Goal: Check status: Check status

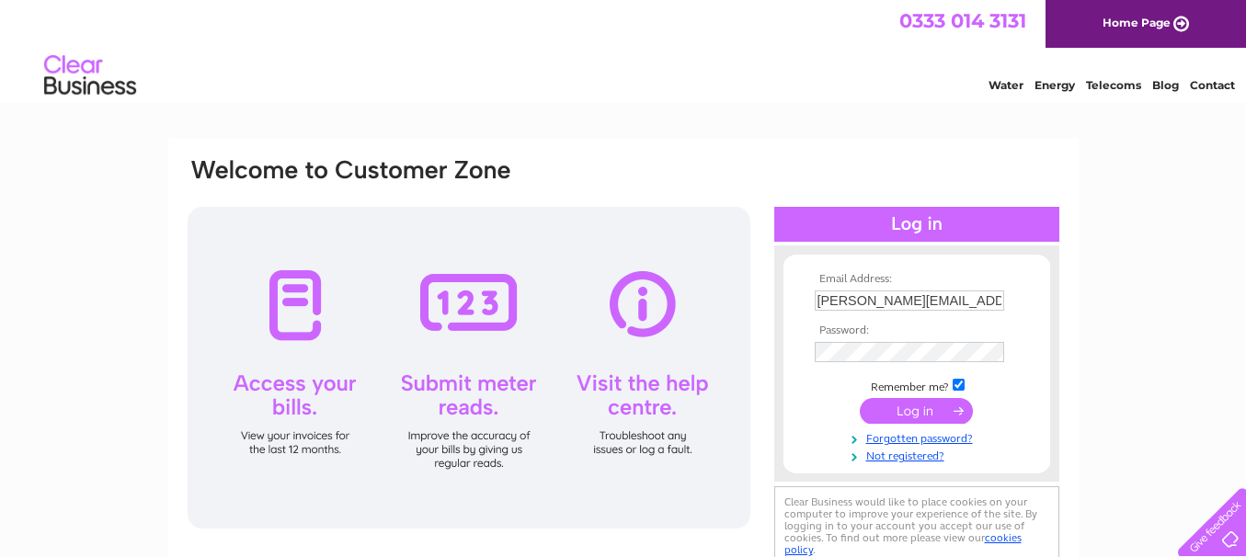
click at [919, 418] on input "submit" at bounding box center [916, 411] width 113 height 26
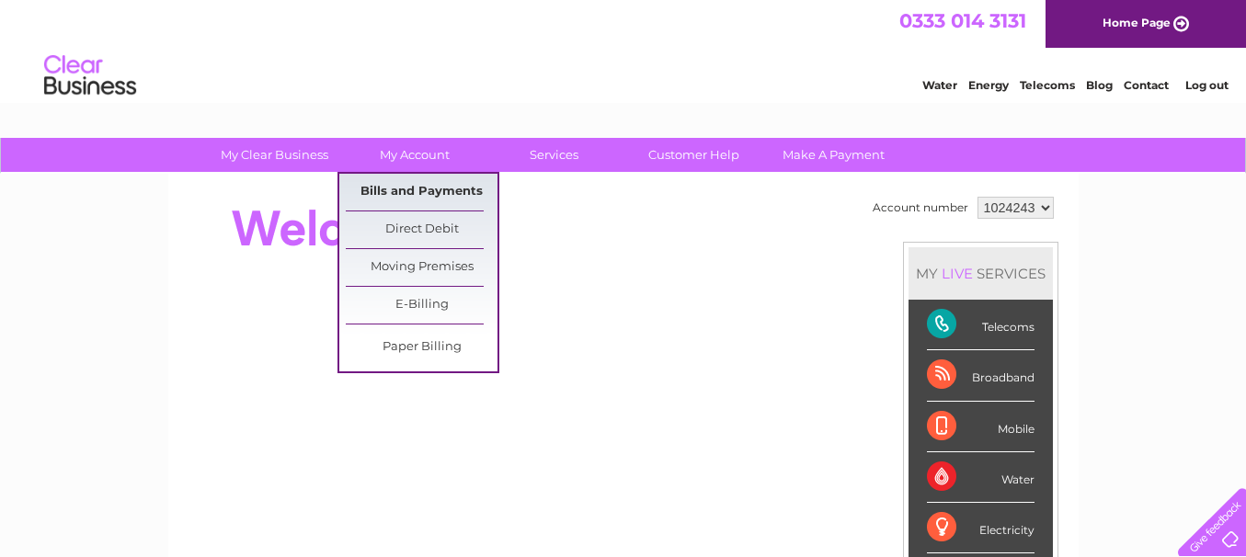
click at [388, 179] on link "Bills and Payments" at bounding box center [422, 192] width 152 height 37
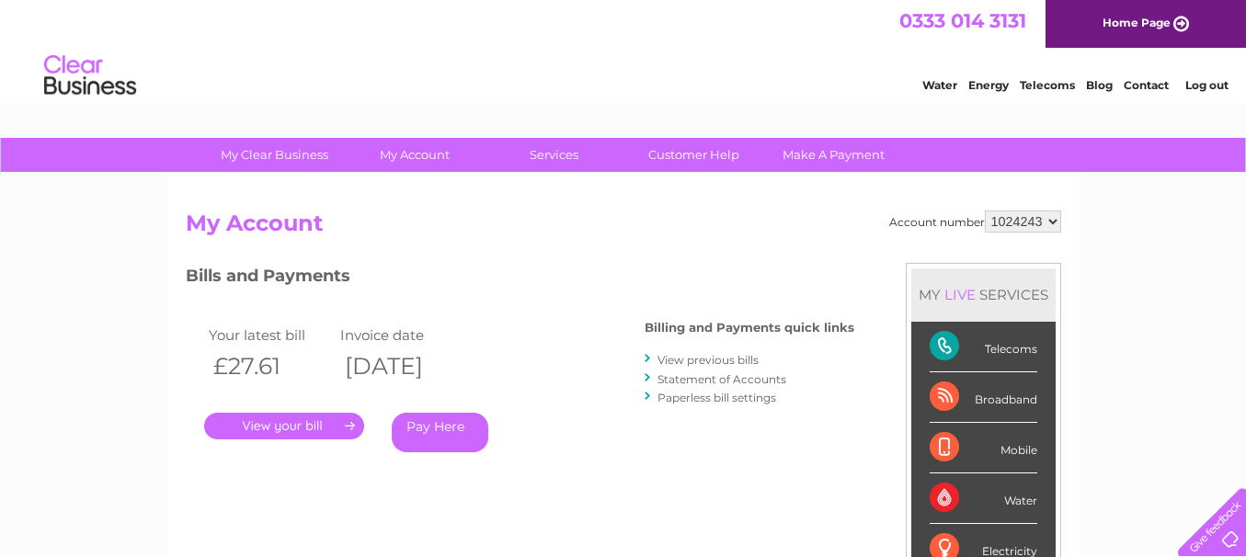
click at [278, 421] on link "." at bounding box center [284, 426] width 160 height 27
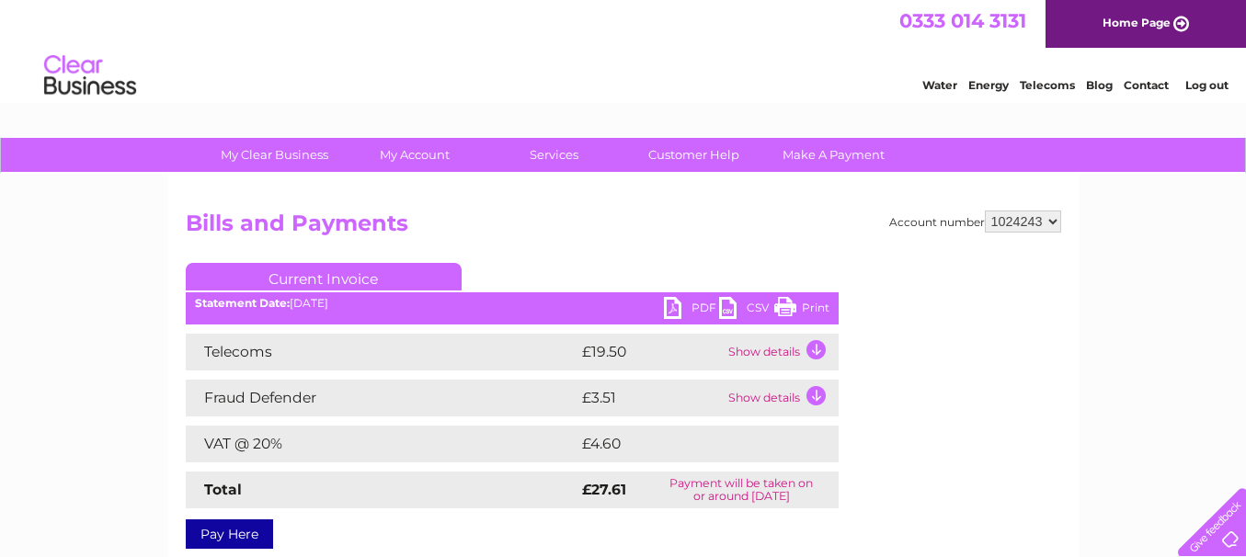
click at [363, 483] on td "Total" at bounding box center [382, 490] width 392 height 37
click at [812, 387] on td "Show details" at bounding box center [781, 398] width 115 height 37
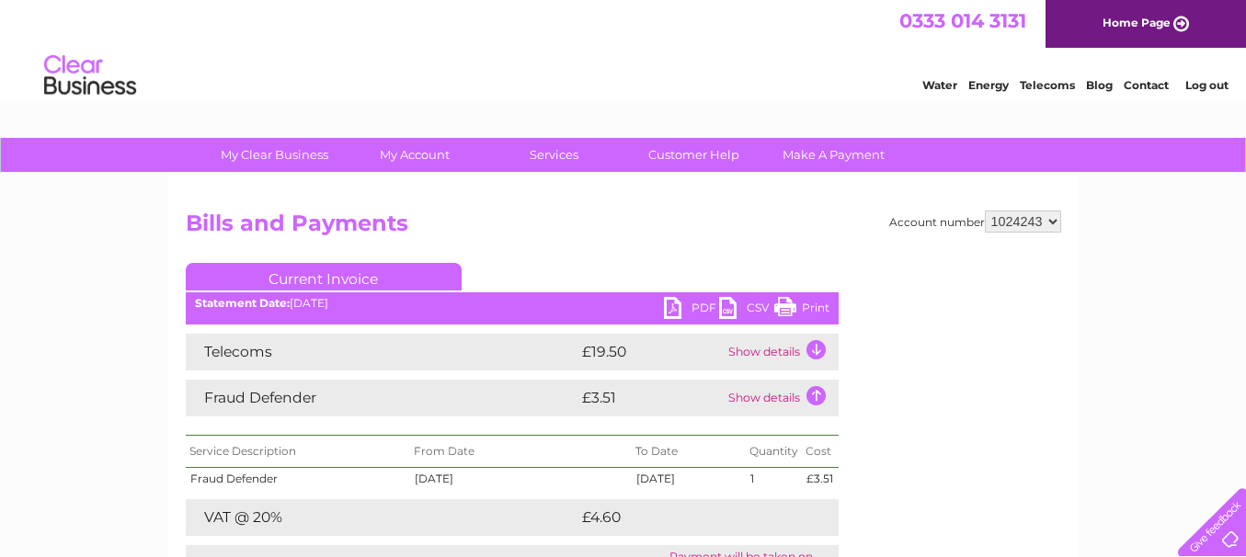
click at [812, 387] on td "Show details" at bounding box center [781, 398] width 115 height 37
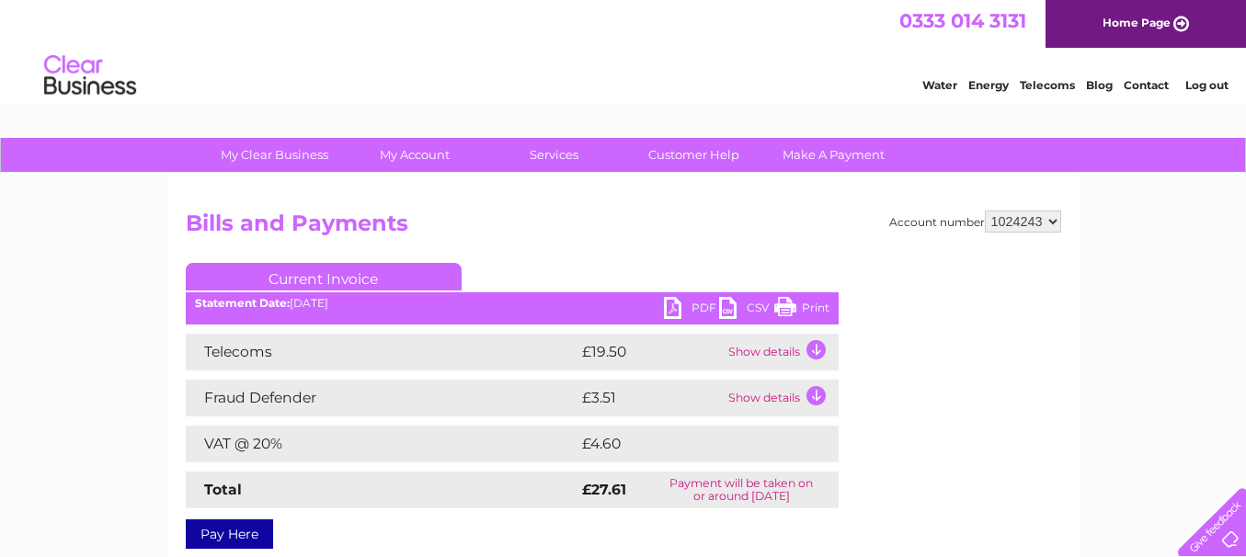
click at [820, 394] on td "Show details" at bounding box center [781, 398] width 115 height 37
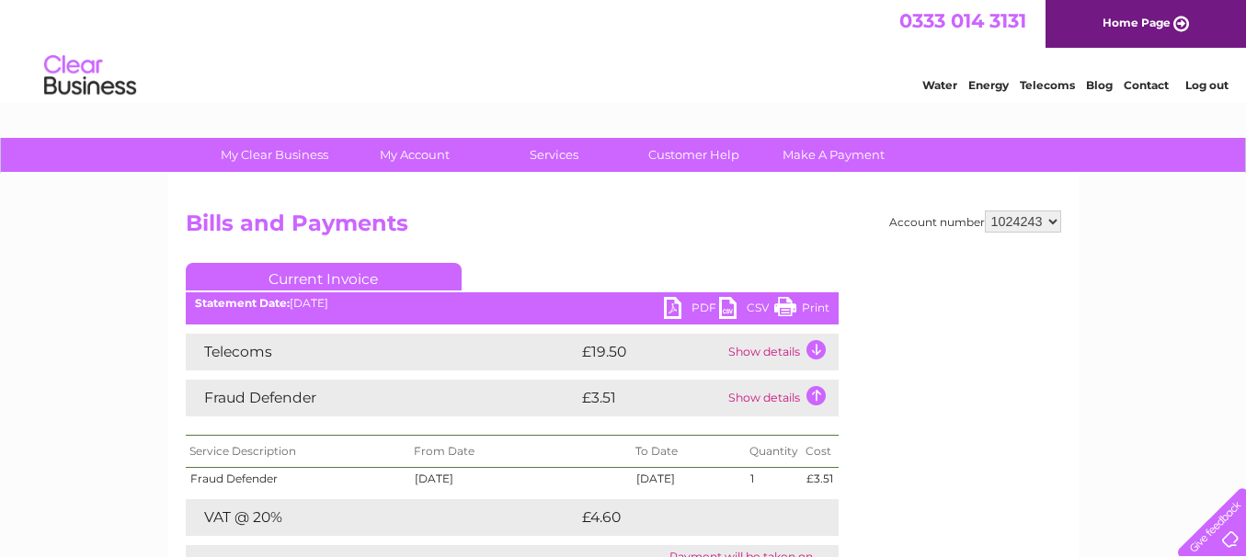
click at [820, 394] on td "Show details" at bounding box center [781, 398] width 115 height 37
